Goal: Information Seeking & Learning: Learn about a topic

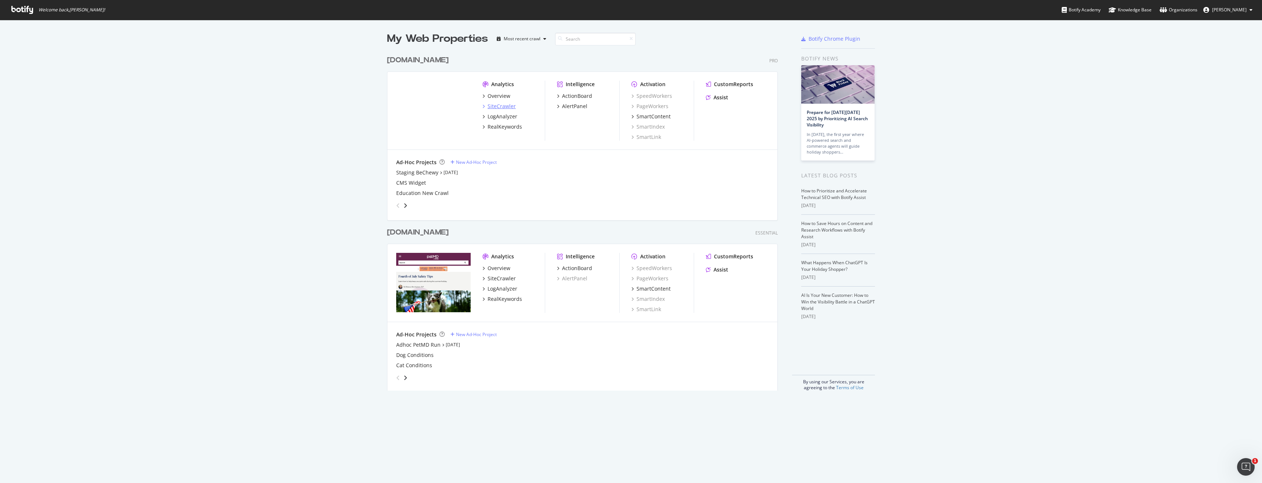
click at [500, 105] on div "SiteCrawler" at bounding box center [501, 106] width 28 height 7
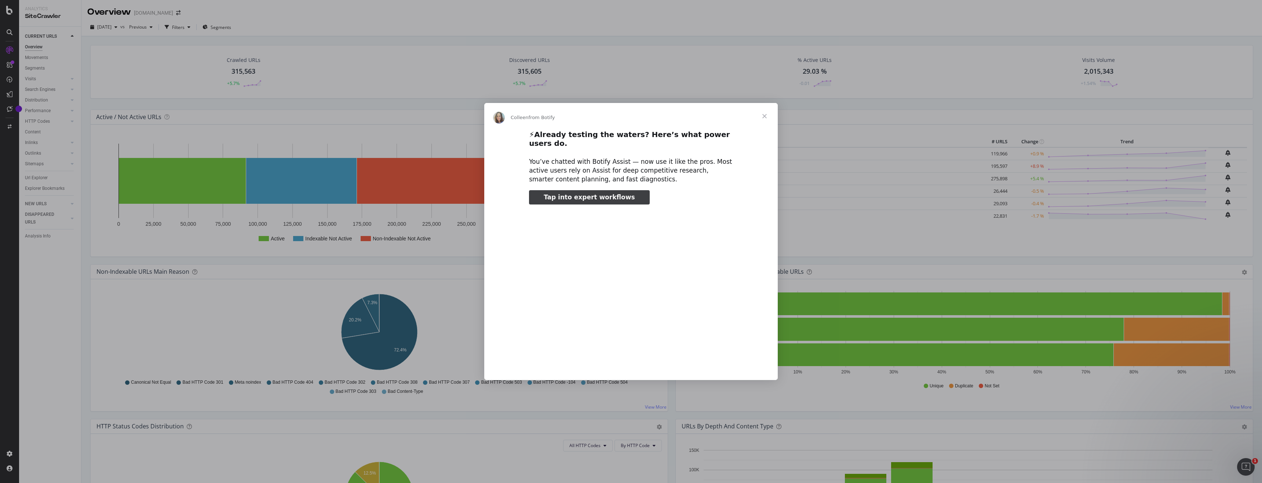
type input "79573"
click at [763, 124] on span "Close" at bounding box center [764, 116] width 26 height 26
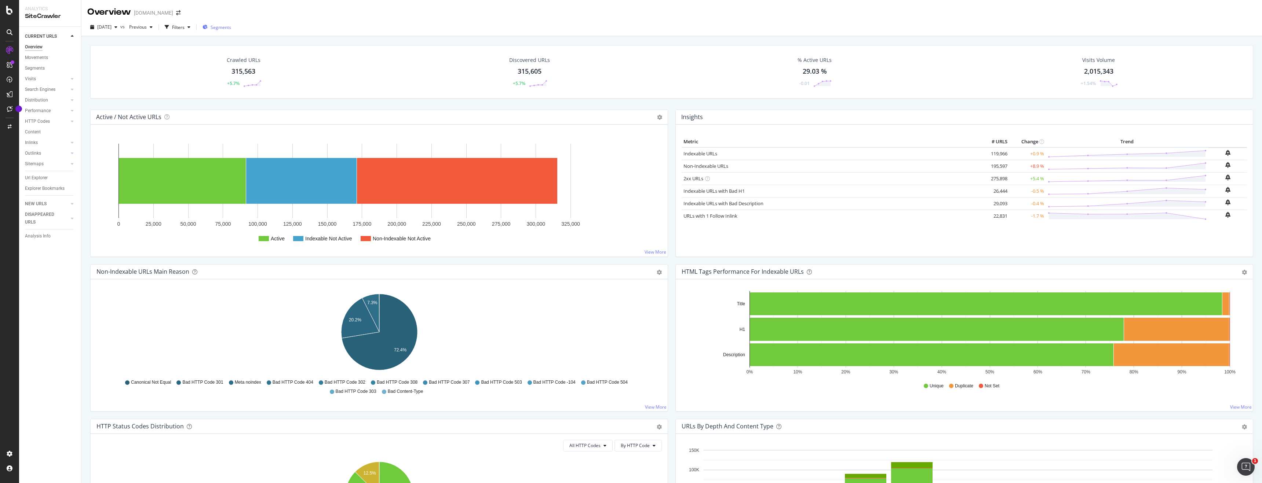
click at [234, 29] on button "Segments" at bounding box center [217, 27] width 34 height 12
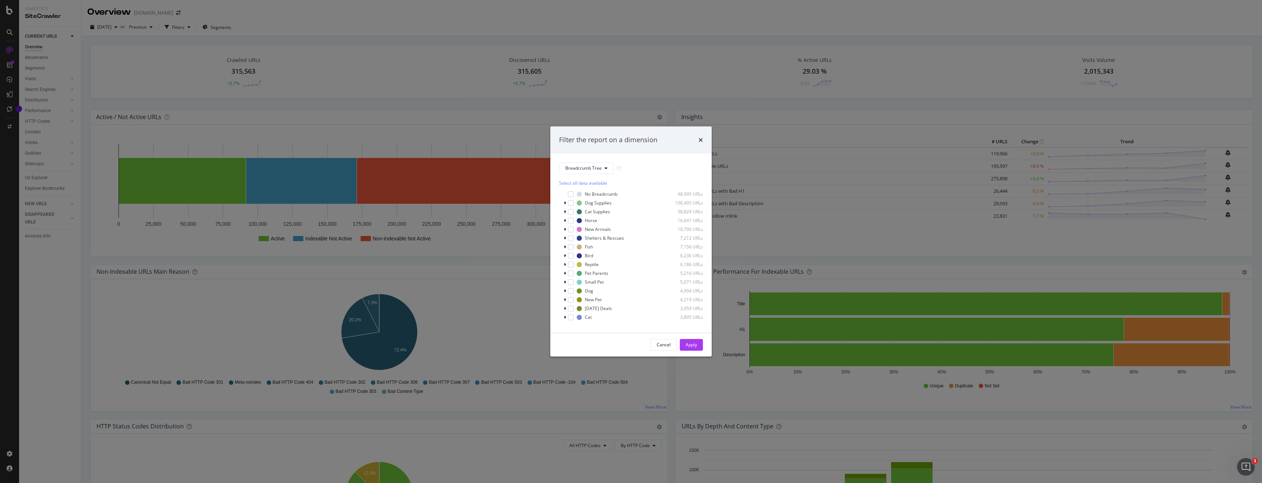
click at [331, 52] on div "Filter the report on a dimension Breadcrumb Tree Select all data available No B…" at bounding box center [631, 241] width 1262 height 483
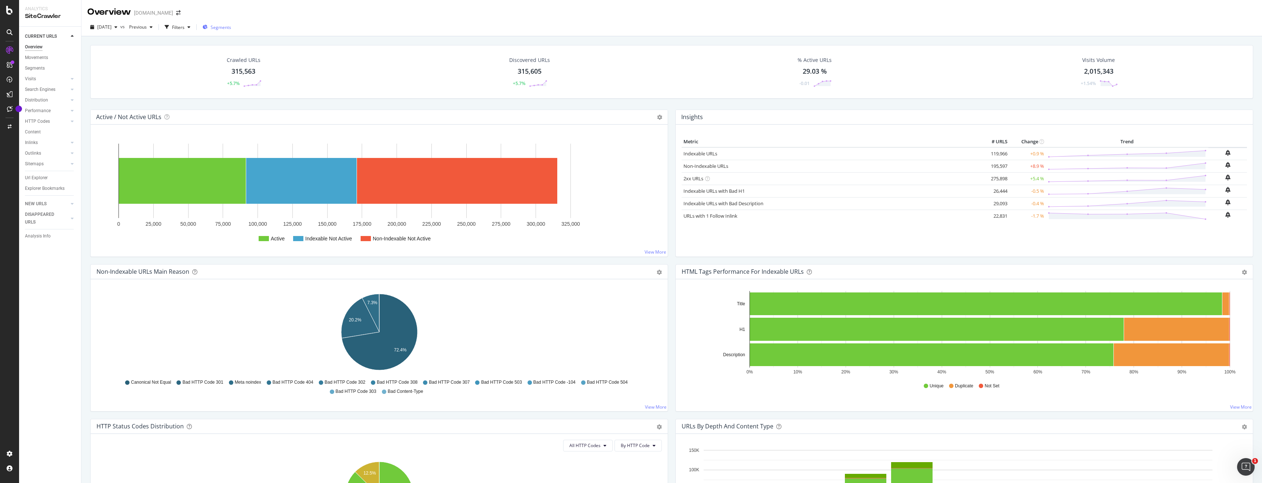
click at [230, 28] on span "Segments" at bounding box center [221, 27] width 21 height 6
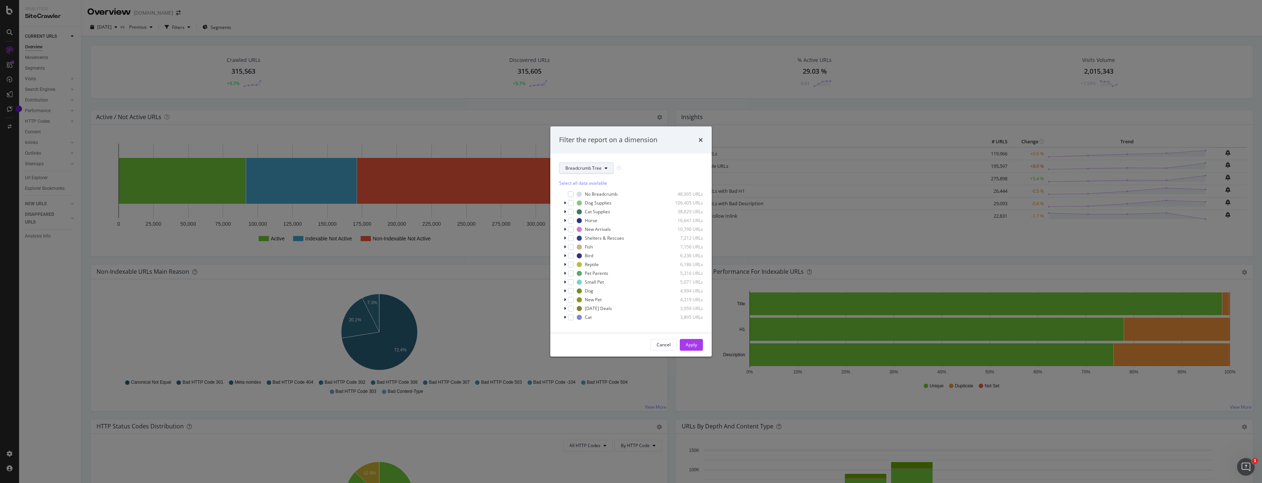
click at [604, 169] on icon "modal" at bounding box center [605, 168] width 3 height 4
click at [585, 197] on span "pagetype" at bounding box center [588, 194] width 47 height 7
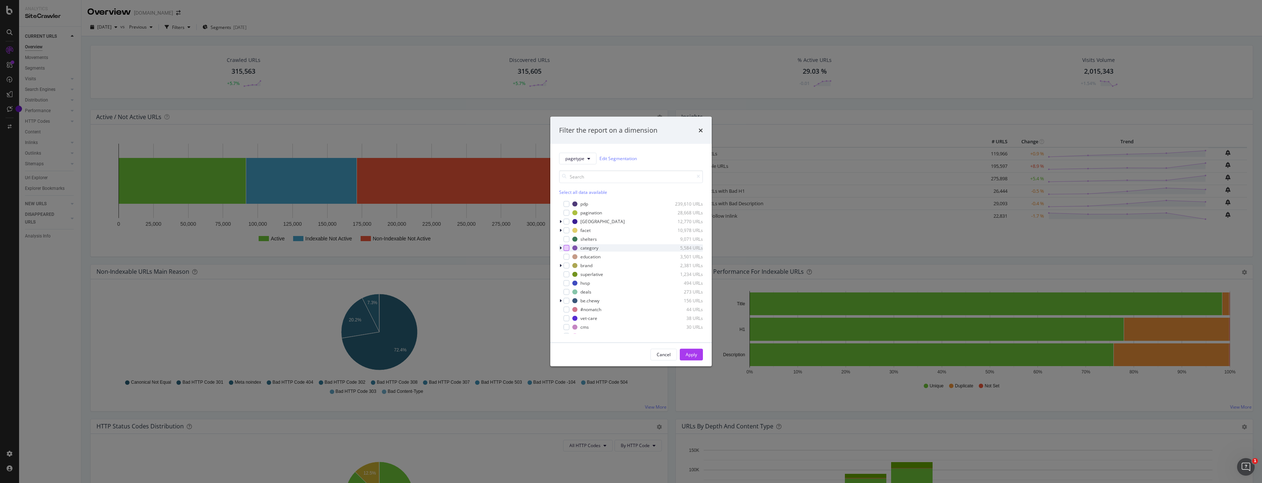
click at [568, 246] on div "modal" at bounding box center [566, 248] width 6 height 6
click at [690, 356] on div "Apply" at bounding box center [691, 355] width 11 height 6
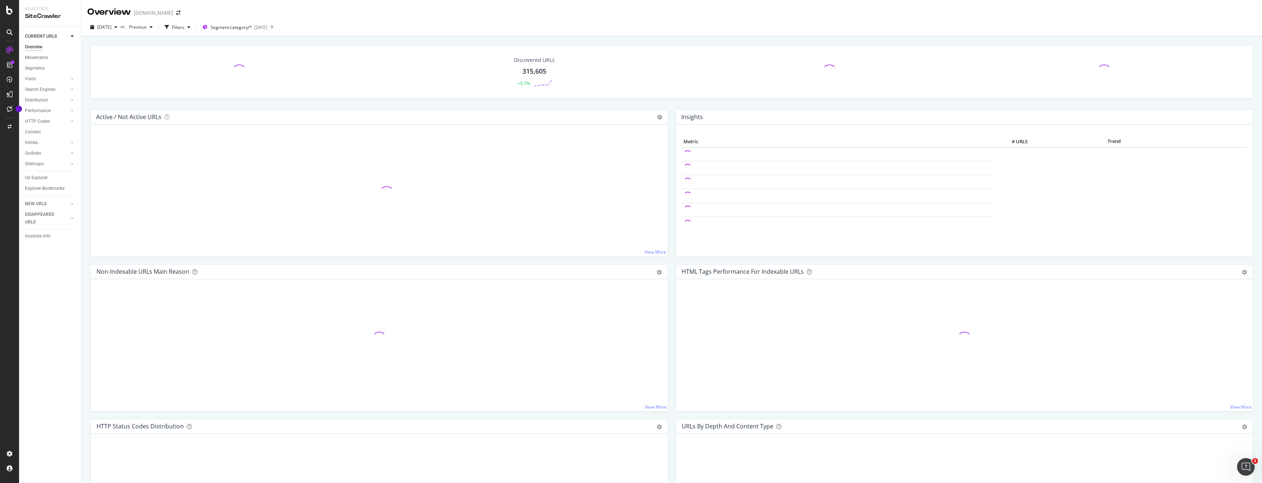
click at [214, 61] on div "Discovered URLs 315,605 +5.7%" at bounding box center [671, 72] width 1163 height 54
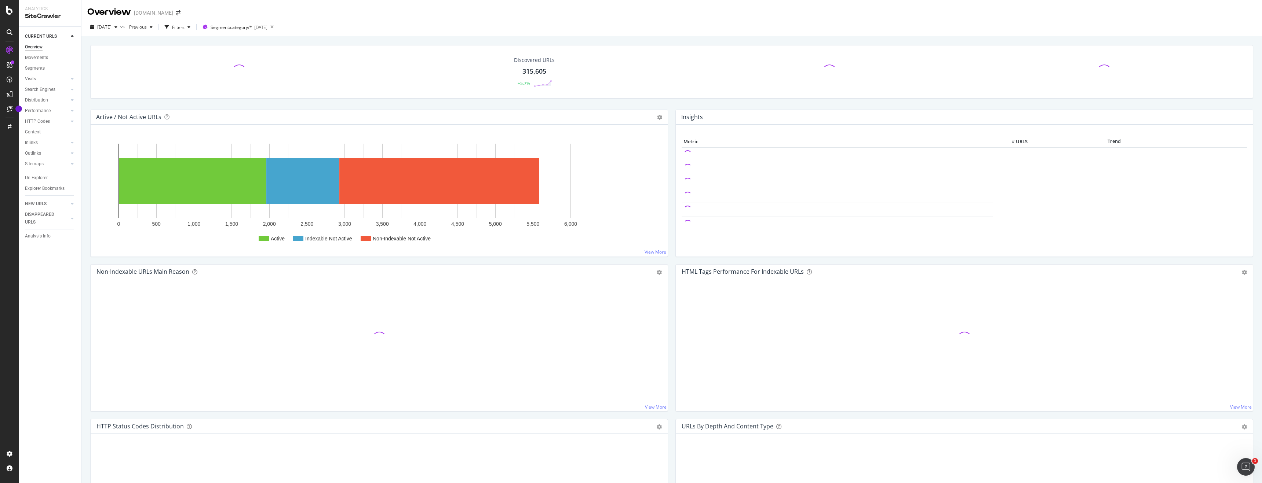
click at [239, 65] on span at bounding box center [239, 71] width 19 height 19
click at [237, 65] on div "Crawled URLs 5,583 +0.81%" at bounding box center [244, 72] width 53 height 38
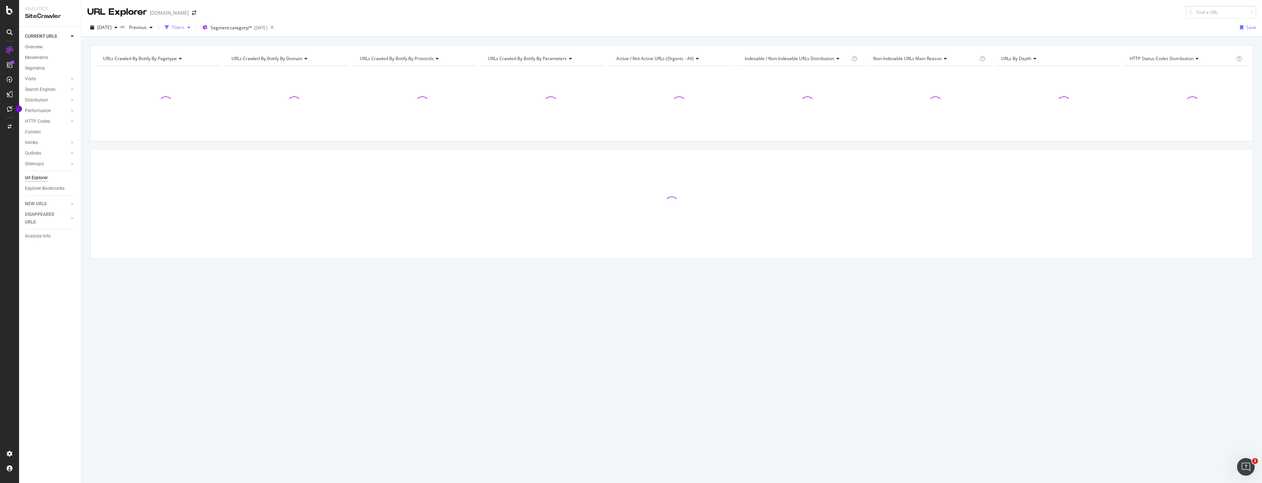
click at [184, 27] on div "Filters" at bounding box center [178, 27] width 12 height 6
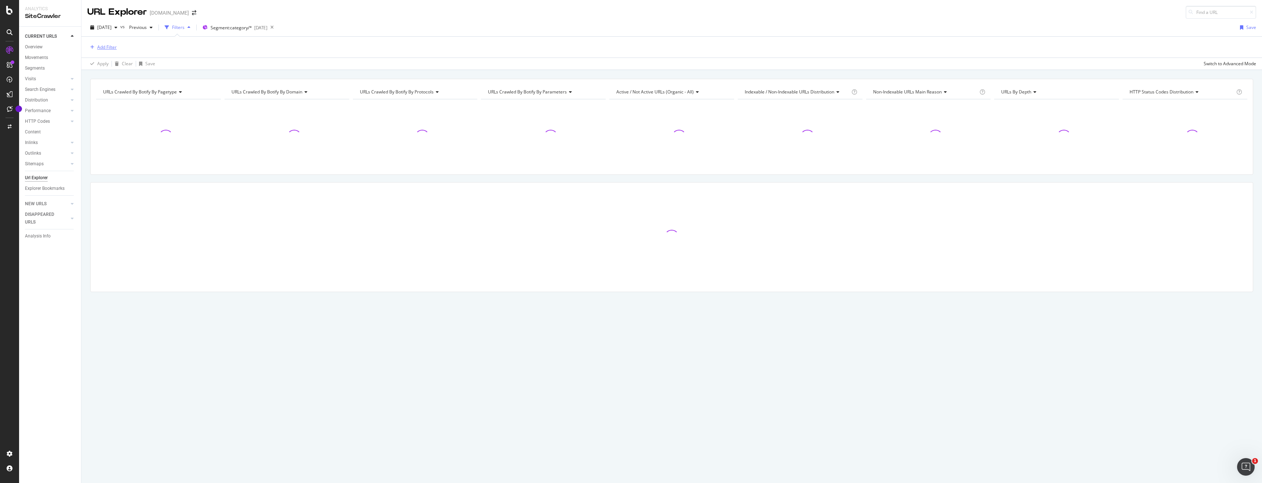
click at [102, 43] on button "Add Filter" at bounding box center [101, 47] width 29 height 9
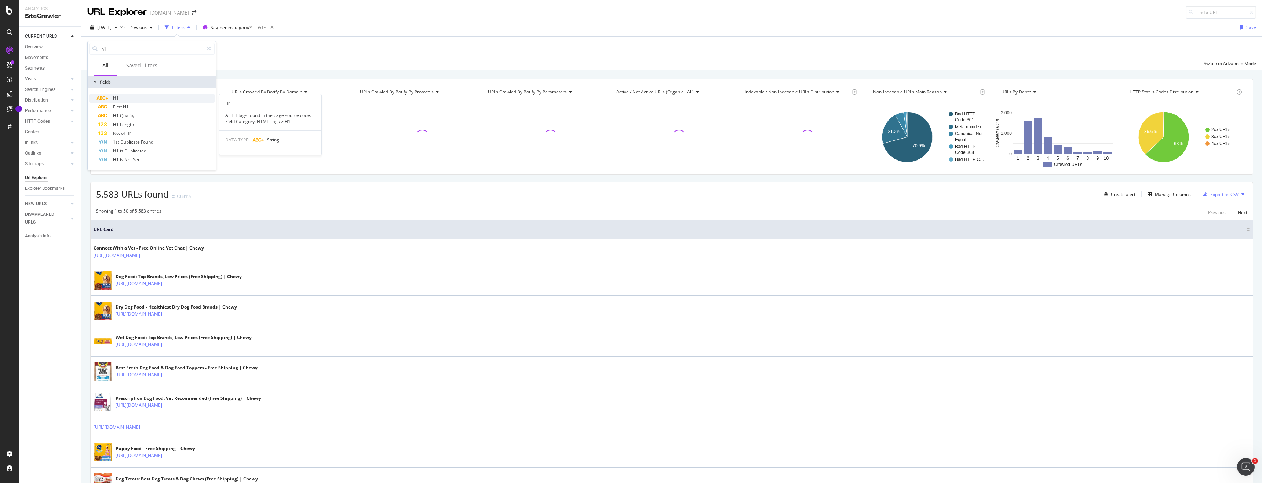
type input "h1"
click at [124, 95] on div "H1" at bounding box center [156, 98] width 117 height 9
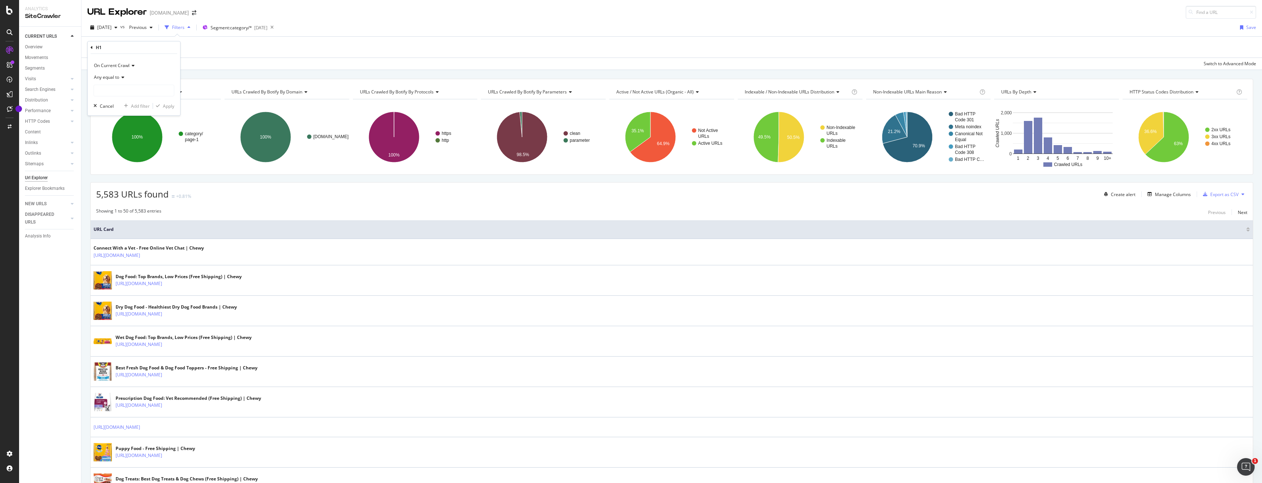
click at [117, 77] on span "Any equal to" at bounding box center [106, 77] width 25 height 6
click at [125, 149] on div "Any contains" at bounding box center [134, 150] width 78 height 10
click at [134, 92] on input "text" at bounding box center [134, 91] width 80 height 12
type input "rated"
click at [184, 27] on div "Filters" at bounding box center [178, 27] width 12 height 6
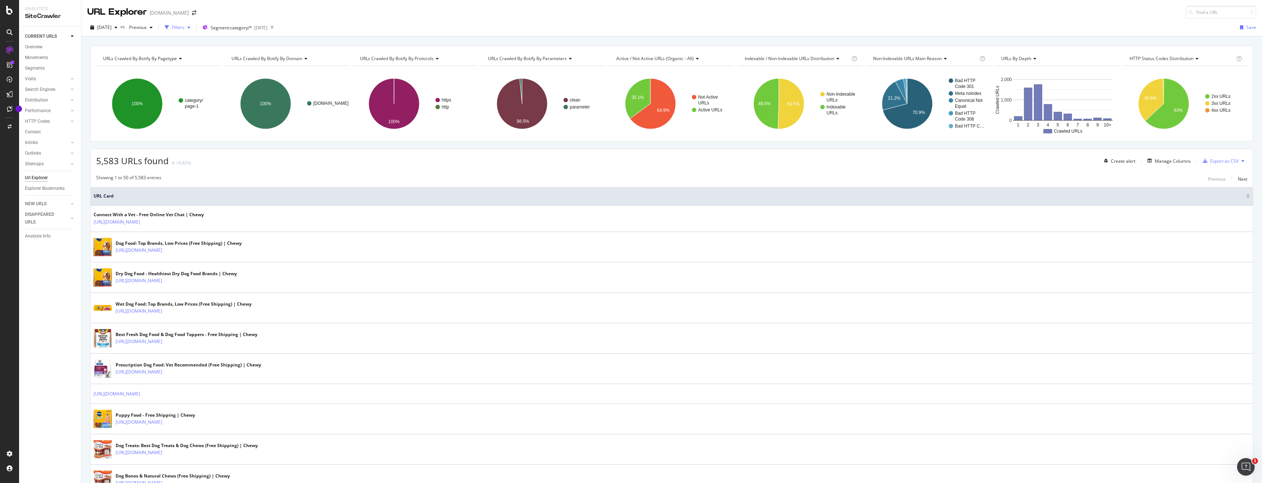
click at [184, 27] on div "Filters" at bounding box center [178, 27] width 12 height 6
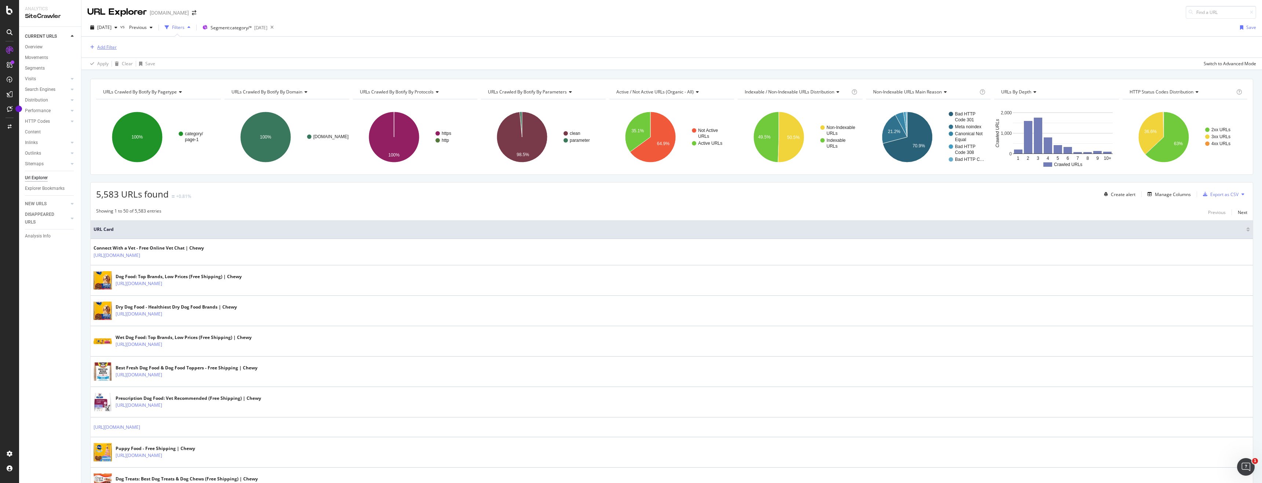
click at [103, 45] on div "Add Filter" at bounding box center [106, 47] width 19 height 6
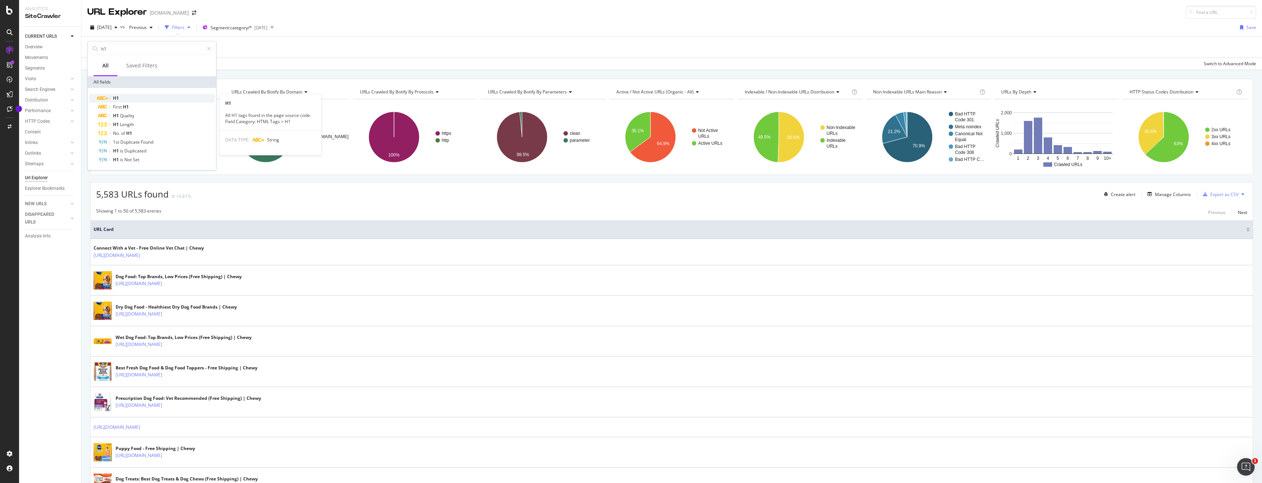
type input "h1"
click at [136, 98] on div "H1" at bounding box center [156, 98] width 117 height 9
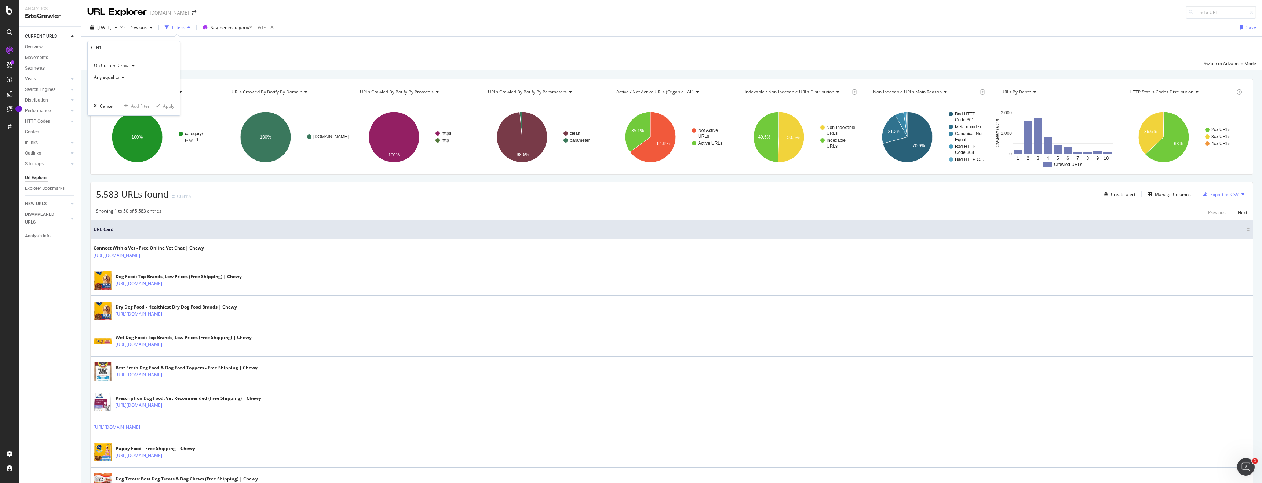
click at [113, 74] on span "Any equal to" at bounding box center [106, 77] width 25 height 6
click at [122, 152] on span "Any contains" at bounding box center [110, 150] width 26 height 6
click at [141, 87] on input "text" at bounding box center [134, 91] width 80 height 12
type input "rated"
click at [161, 106] on div "button" at bounding box center [158, 106] width 10 height 4
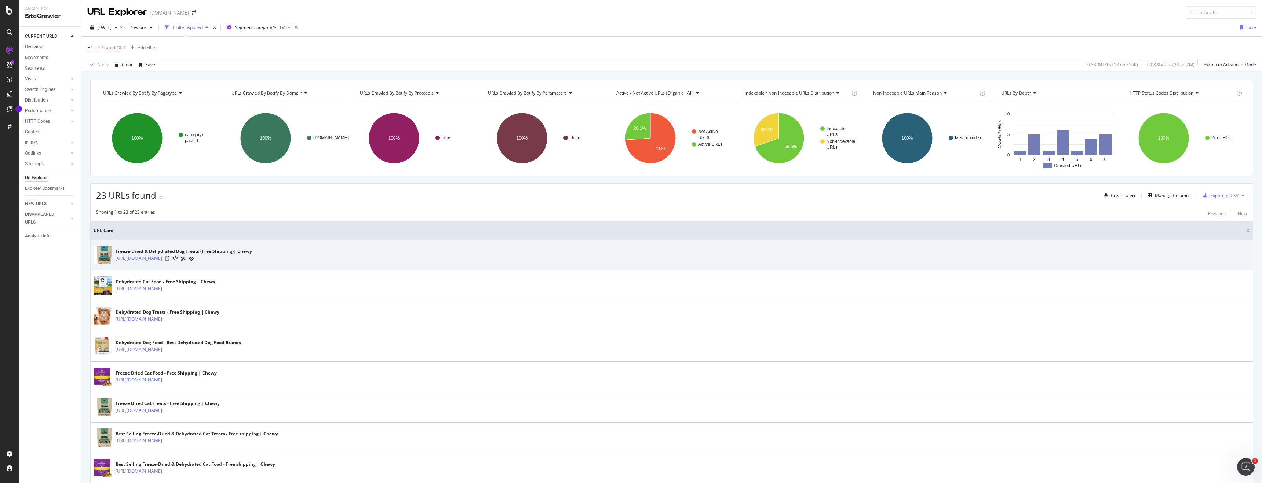
click at [194, 261] on div at bounding box center [179, 259] width 29 height 8
click at [169, 259] on icon at bounding box center [167, 258] width 4 height 4
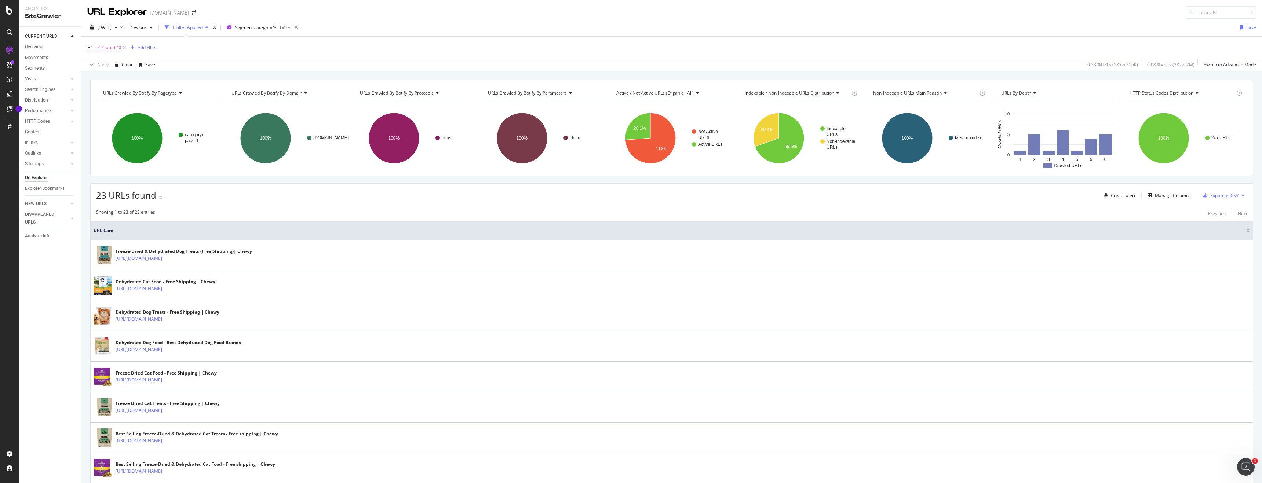
click at [113, 47] on span "^.*rated.*$" at bounding box center [109, 48] width 23 height 10
click at [121, 90] on input "rated" at bounding box center [128, 90] width 69 height 12
type input "top-rated"
click at [166, 106] on div "Apply" at bounding box center [168, 105] width 11 height 6
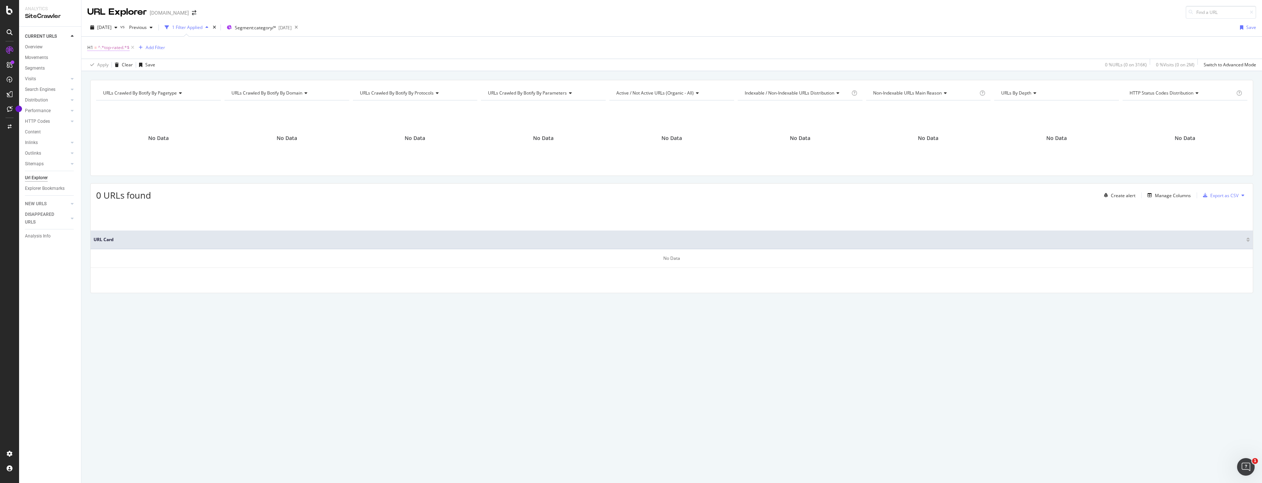
click at [121, 46] on span "^.*top-rated.*$" at bounding box center [114, 48] width 32 height 10
click at [96, 47] on div "H1" at bounding box center [99, 47] width 6 height 6
click at [91, 47] on icon at bounding box center [92, 47] width 2 height 4
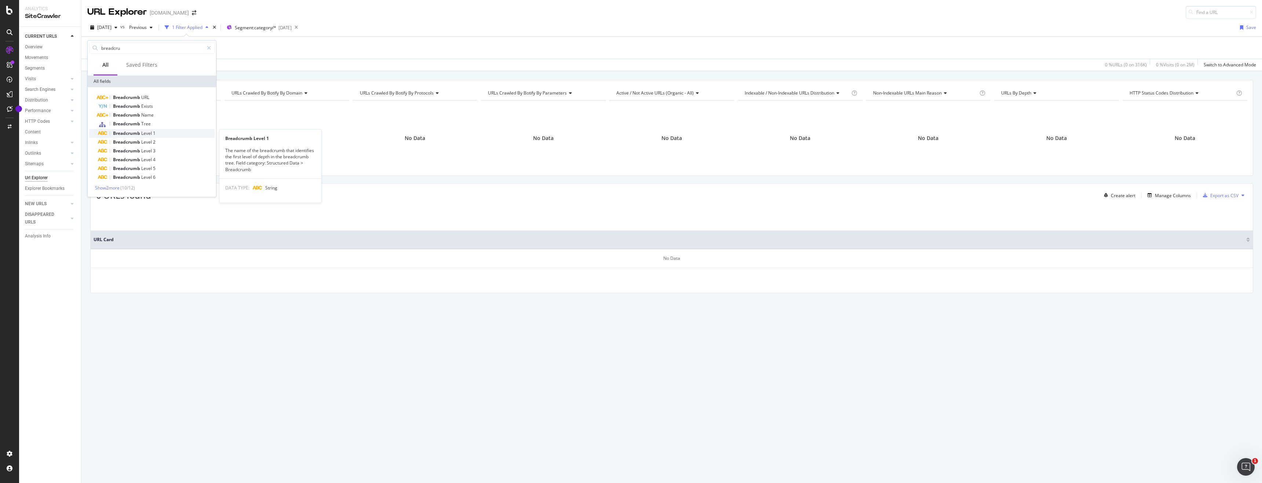
type input "breadcru"
click at [136, 134] on span "Breadcrumb" at bounding box center [127, 133] width 28 height 6
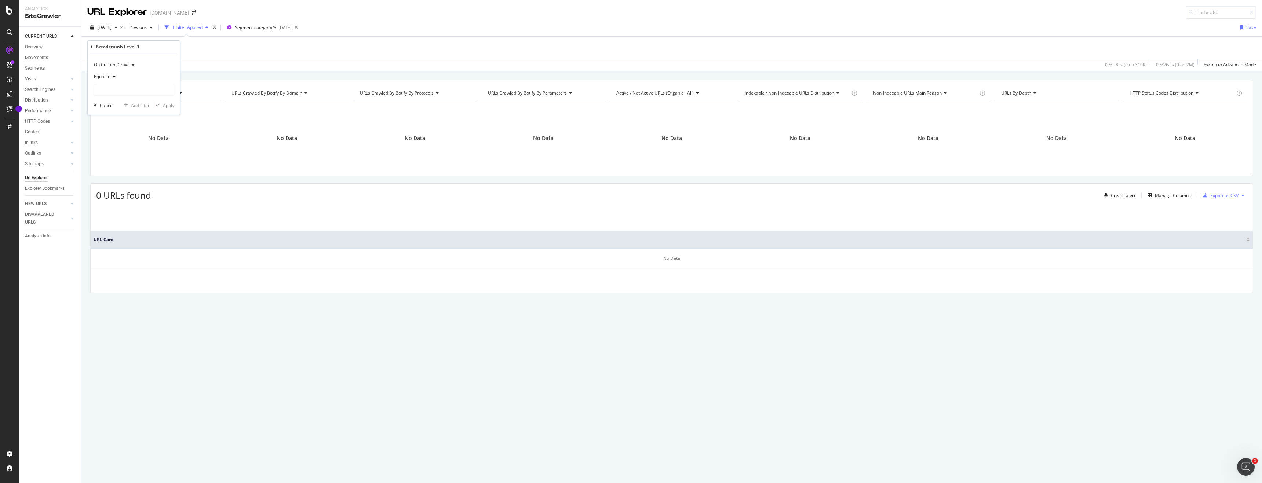
click at [109, 77] on span "Equal to" at bounding box center [102, 76] width 17 height 6
click at [117, 156] on div "Contains" at bounding box center [134, 159] width 78 height 10
click at [129, 87] on input "text" at bounding box center [134, 90] width 80 height 12
type input "Top"
click at [170, 106] on div "Apply" at bounding box center [168, 105] width 11 height 6
